Goal: Task Accomplishment & Management: Complete application form

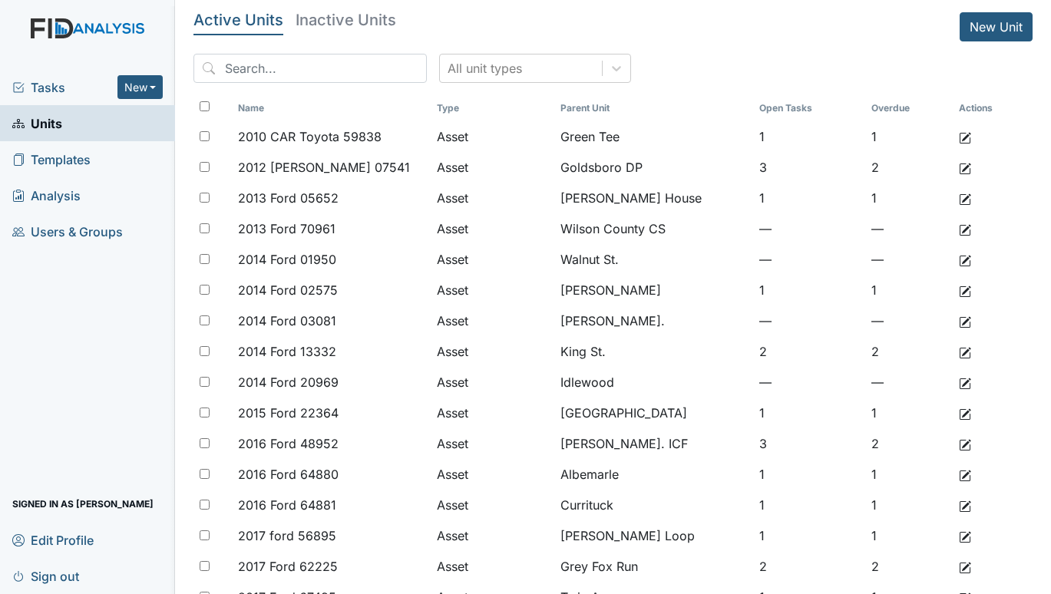
click at [68, 84] on span "Tasks" at bounding box center [64, 87] width 105 height 18
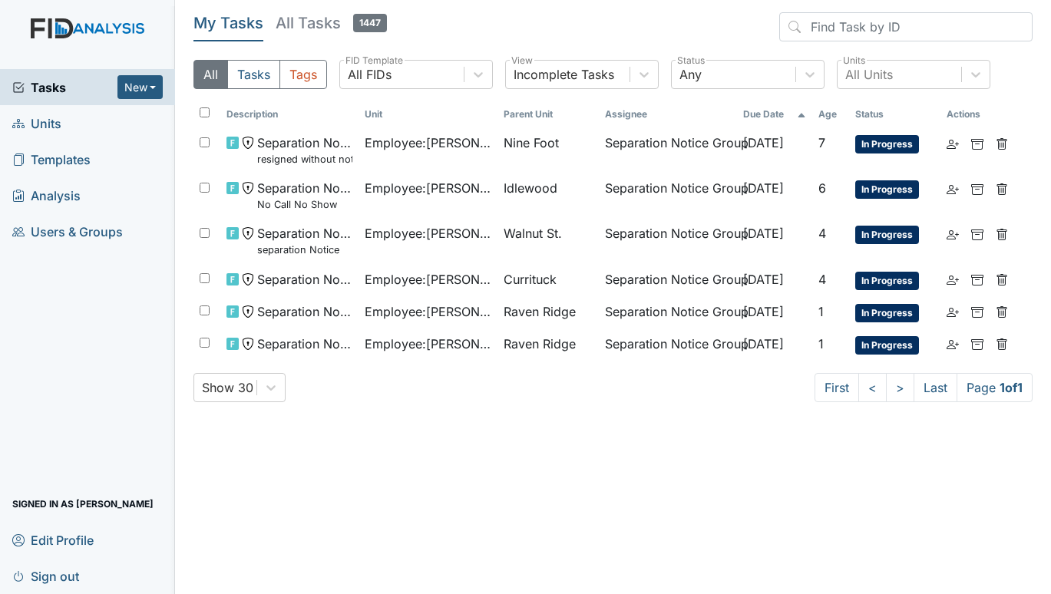
click at [50, 121] on span "Units" at bounding box center [36, 123] width 49 height 24
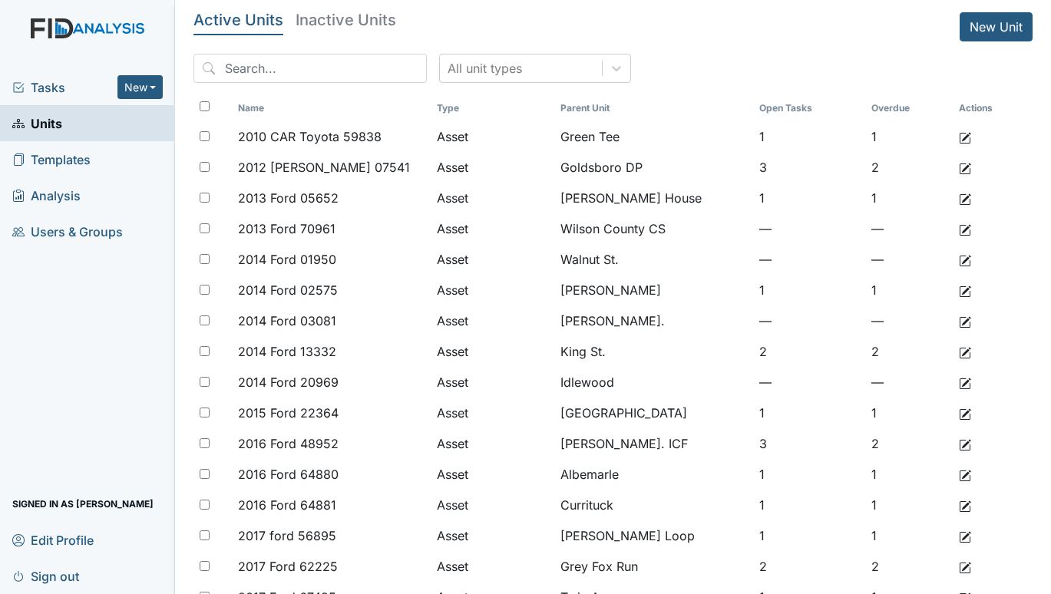
click at [47, 89] on span "Tasks" at bounding box center [64, 87] width 105 height 18
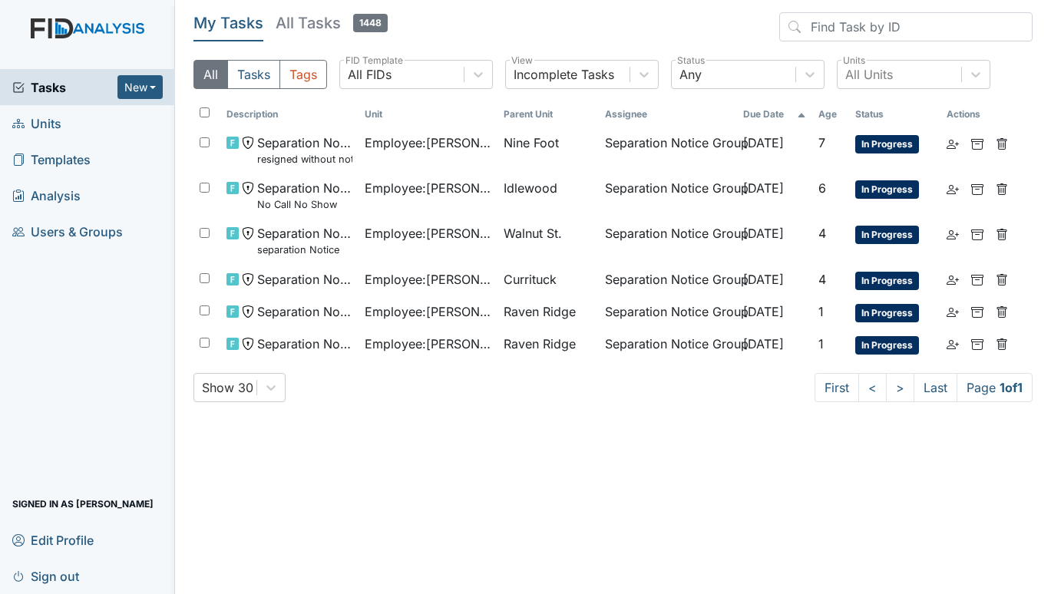
click at [44, 121] on span "Units" at bounding box center [36, 123] width 49 height 24
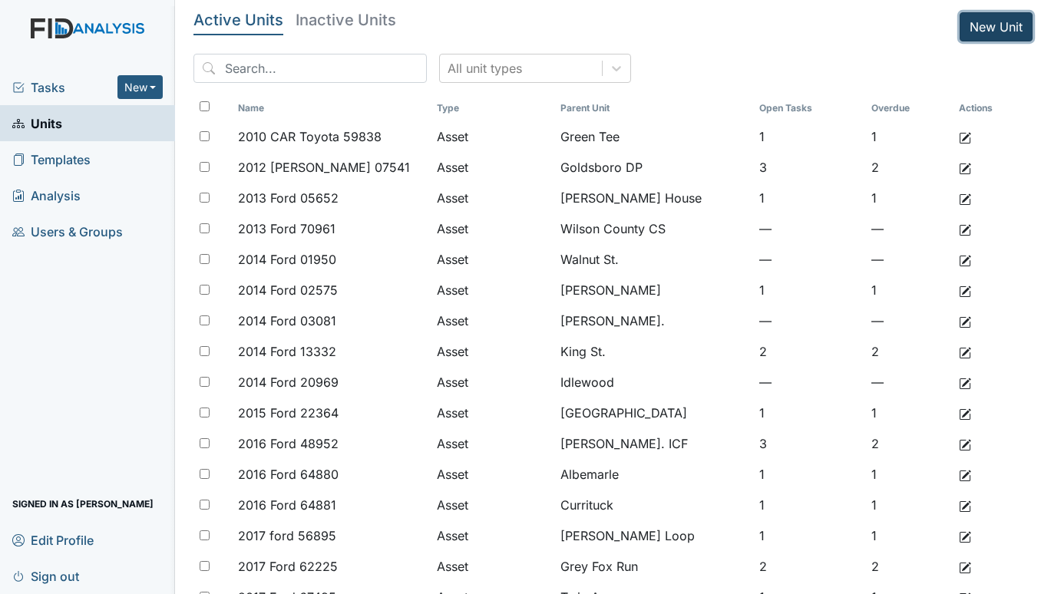
click at [988, 22] on link "New Unit" at bounding box center [996, 26] width 73 height 29
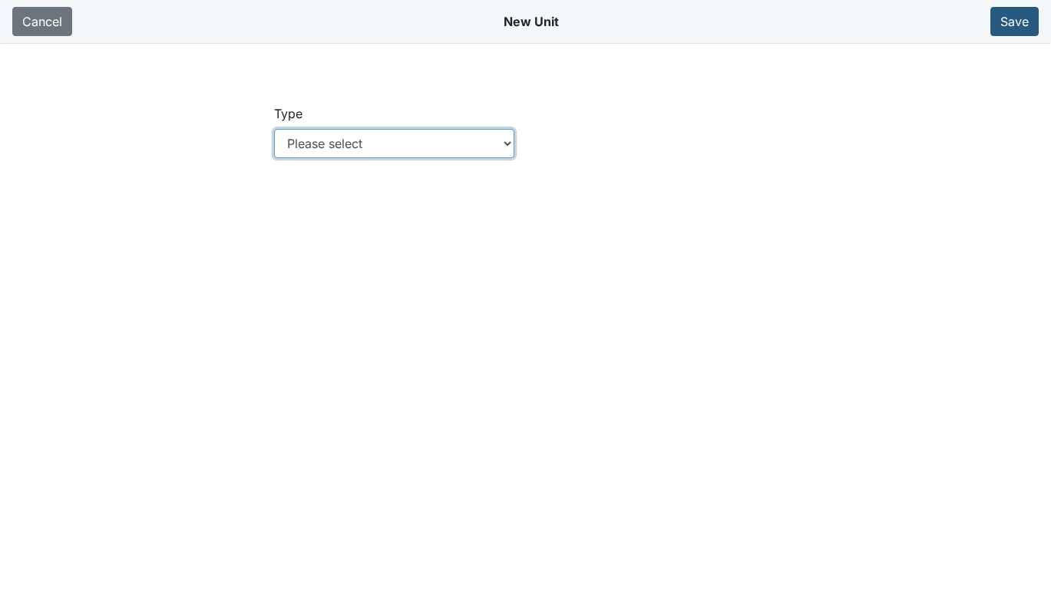
click at [509, 137] on select "Please select Location Location: Employee Location: Consumer Location: Asset Lo…" at bounding box center [394, 143] width 240 height 29
select select "c73a534c-0e54-49e9-a002-c9fa01df8b69"
click at [274, 129] on select "Please select Location Location: Employee Location: Consumer Location: Asset Lo…" at bounding box center [394, 143] width 240 height 29
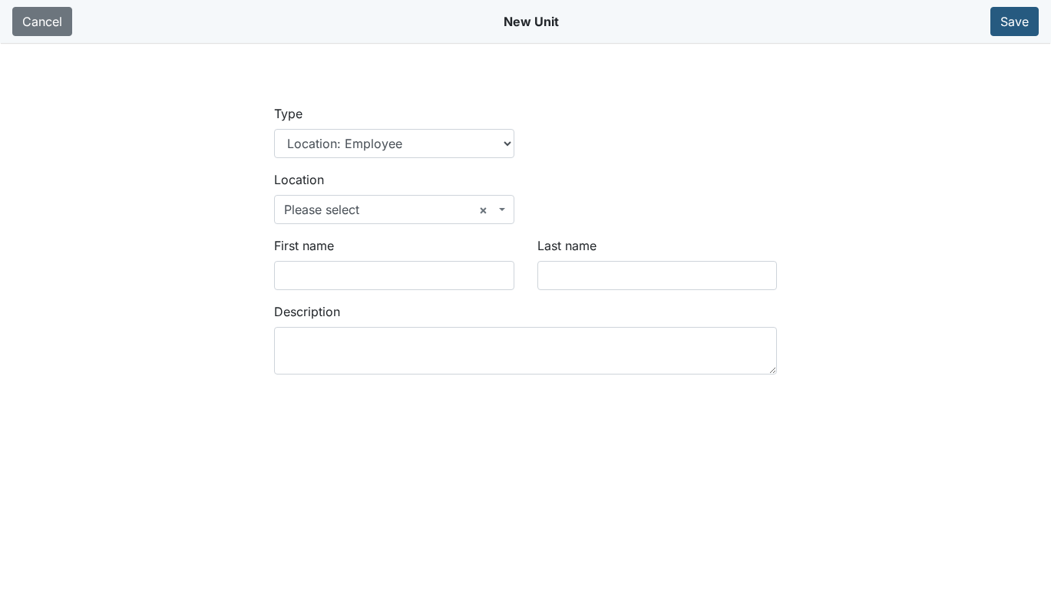
click at [498, 203] on span "× Please select" at bounding box center [394, 209] width 240 height 29
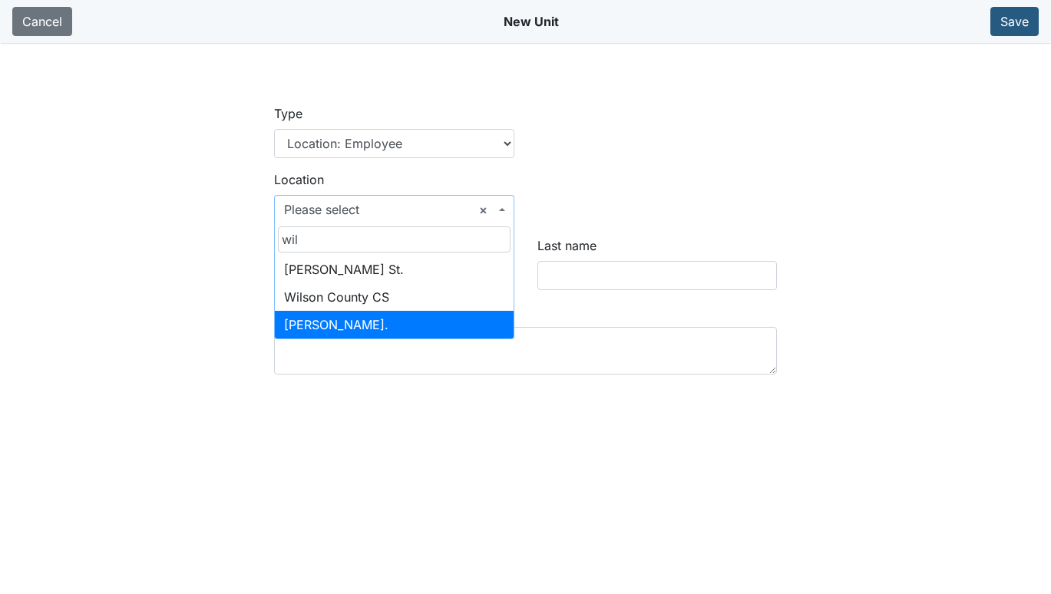
type input "wil"
select select "65da1527-3f97-4985-8971-544beefde137"
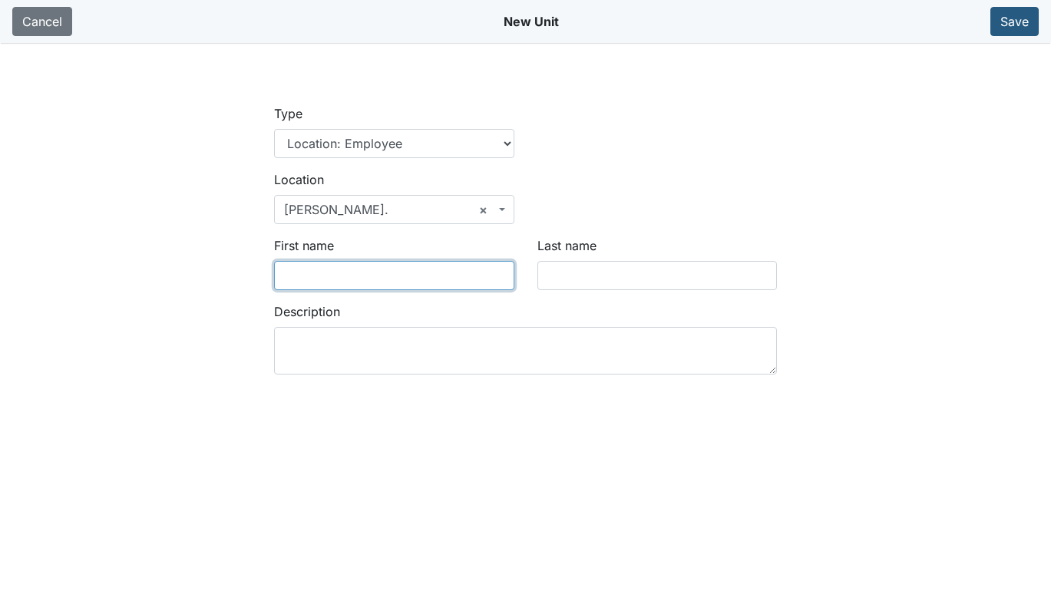
click at [339, 280] on input "First name" at bounding box center [394, 275] width 240 height 29
type input "[PERSON_NAME]"
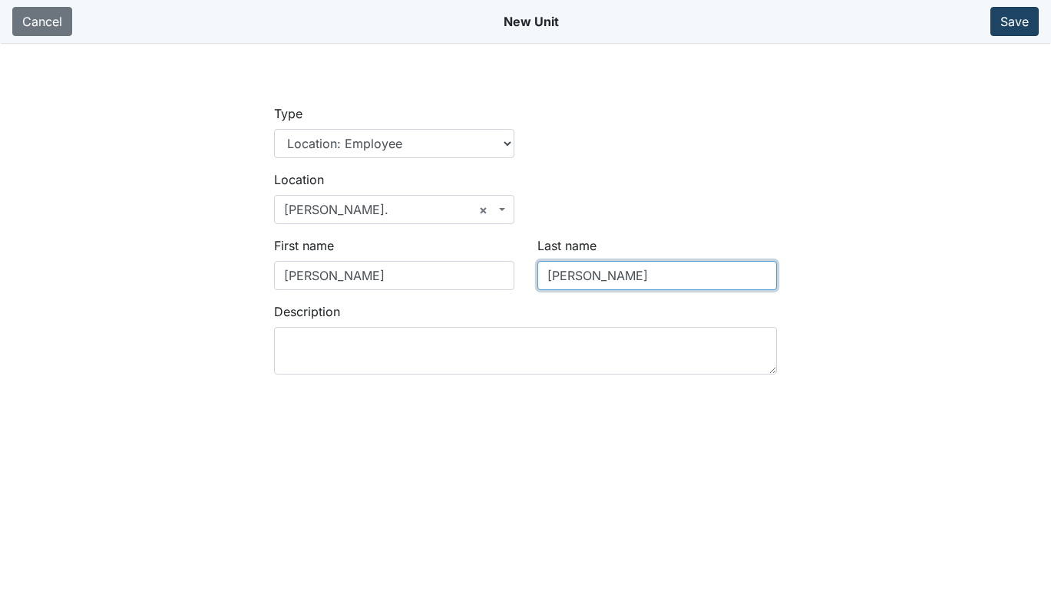
type input "Bryant"
click at [1021, 13] on button "Save" at bounding box center [1015, 21] width 48 height 29
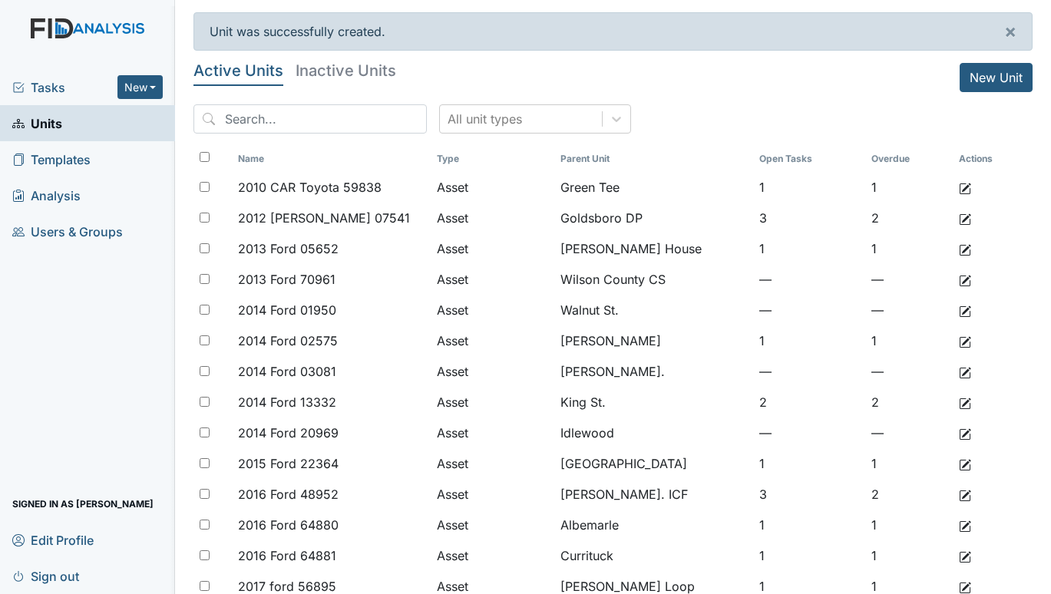
click at [40, 89] on span "Tasks" at bounding box center [64, 87] width 105 height 18
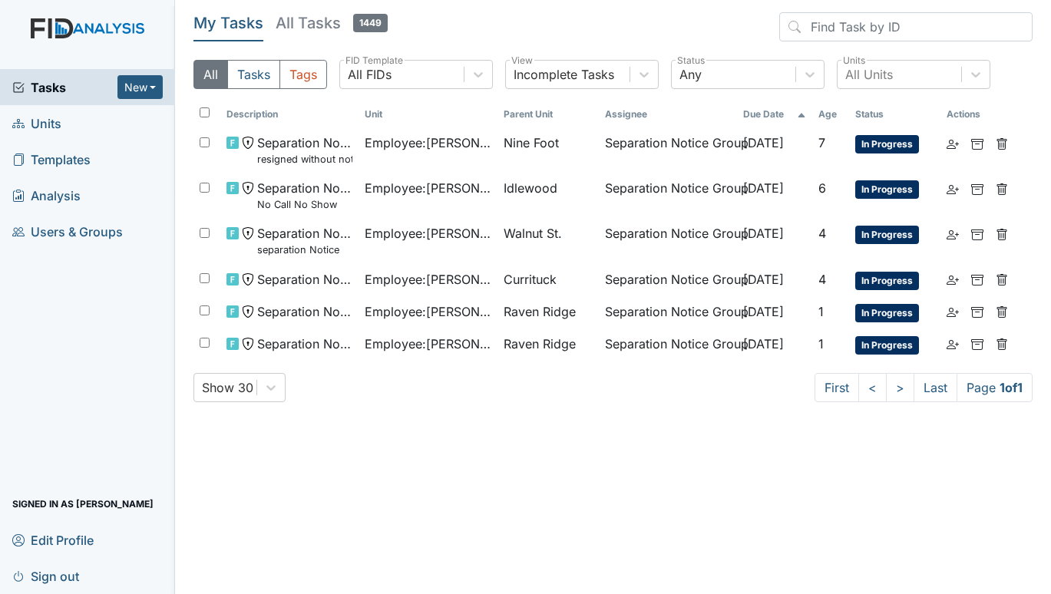
click at [49, 123] on span "Units" at bounding box center [36, 123] width 49 height 24
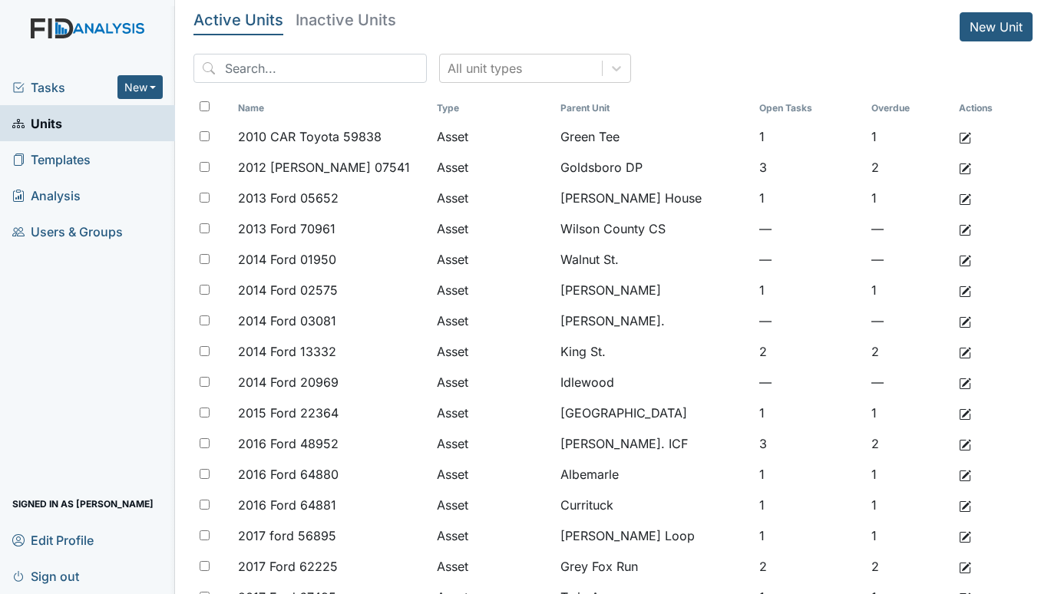
click at [36, 80] on span "Tasks" at bounding box center [64, 87] width 105 height 18
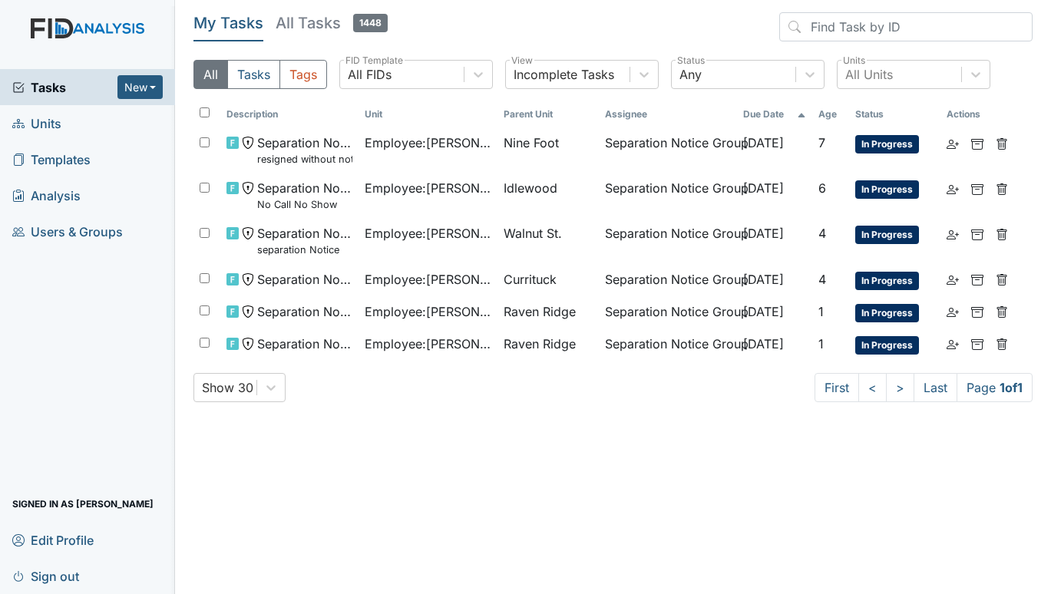
click at [38, 122] on span "Units" at bounding box center [36, 123] width 49 height 24
